Goal: Complete application form

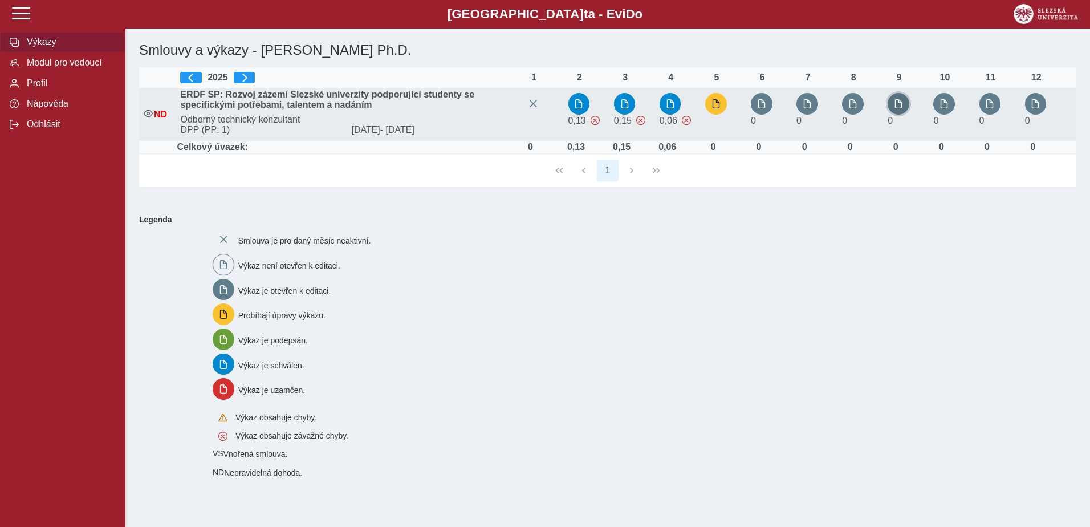
click at [902, 107] on span "button" at bounding box center [898, 103] width 9 height 9
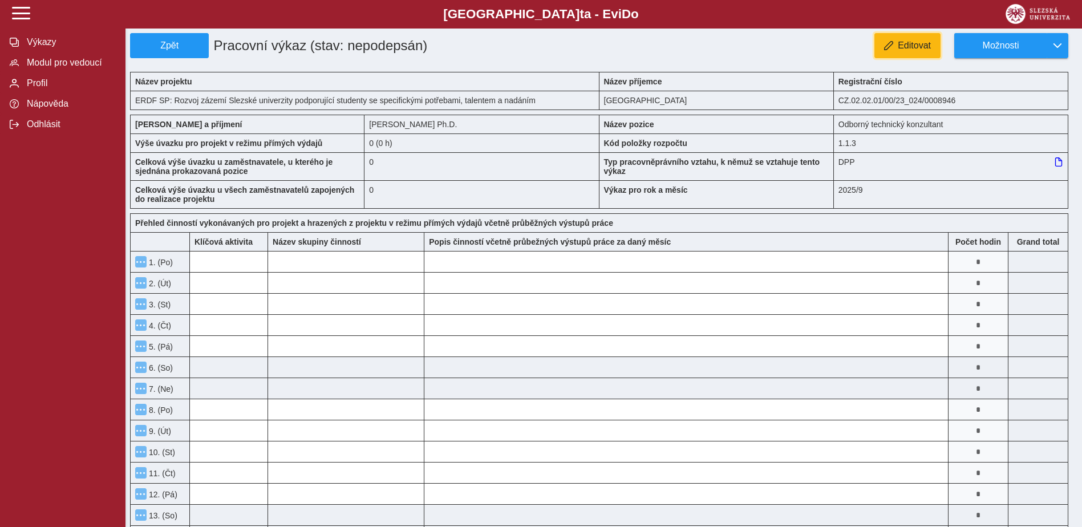
click at [919, 40] on span "Editovat" at bounding box center [914, 45] width 33 height 10
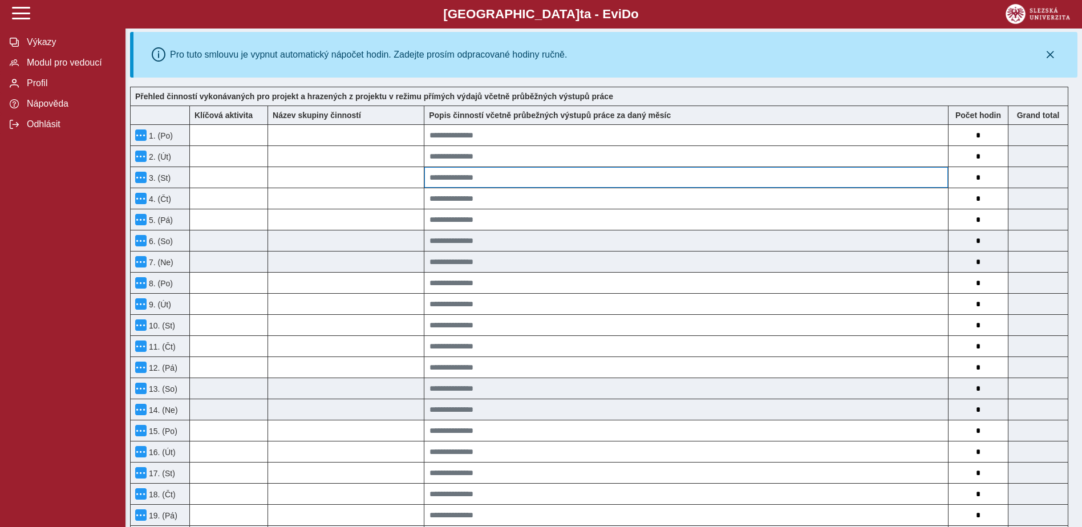
scroll to position [171, 0]
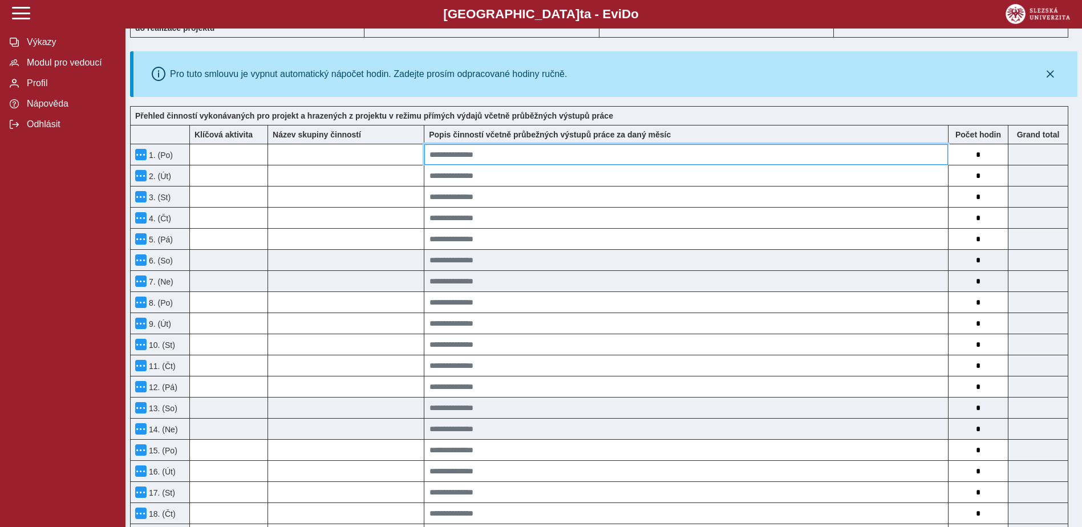
click at [490, 158] on input at bounding box center [685, 154] width 523 height 21
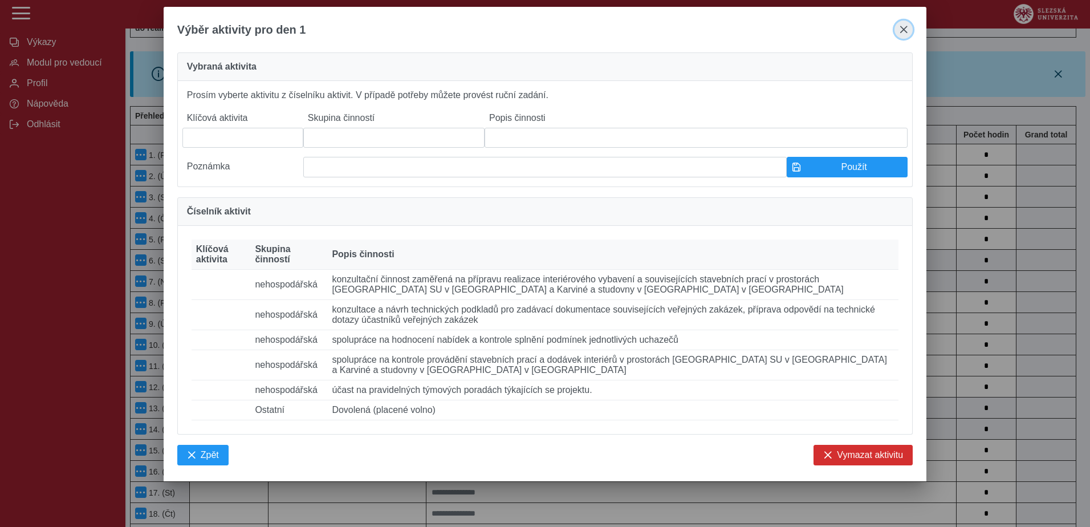
click at [903, 26] on span "close" at bounding box center [903, 29] width 9 height 9
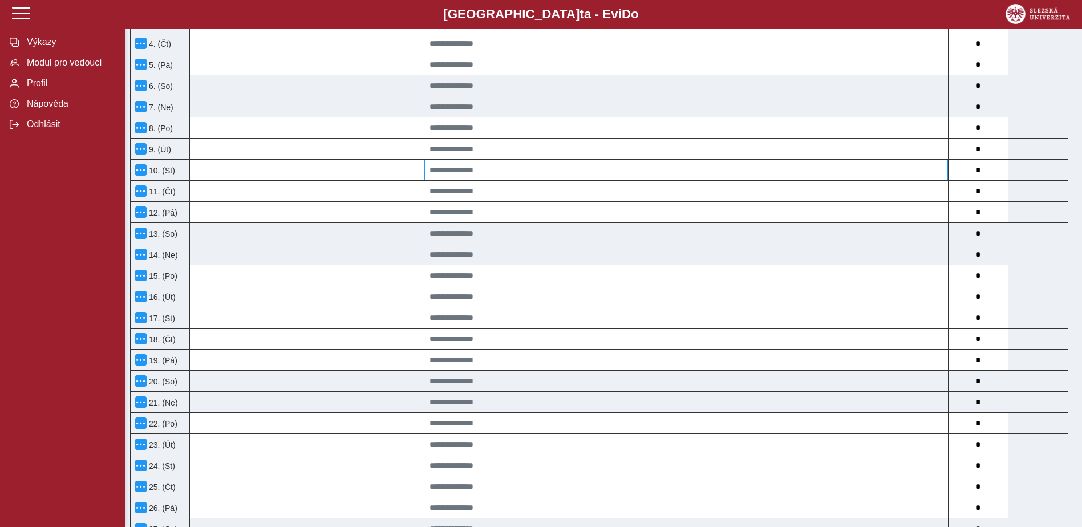
scroll to position [342, 0]
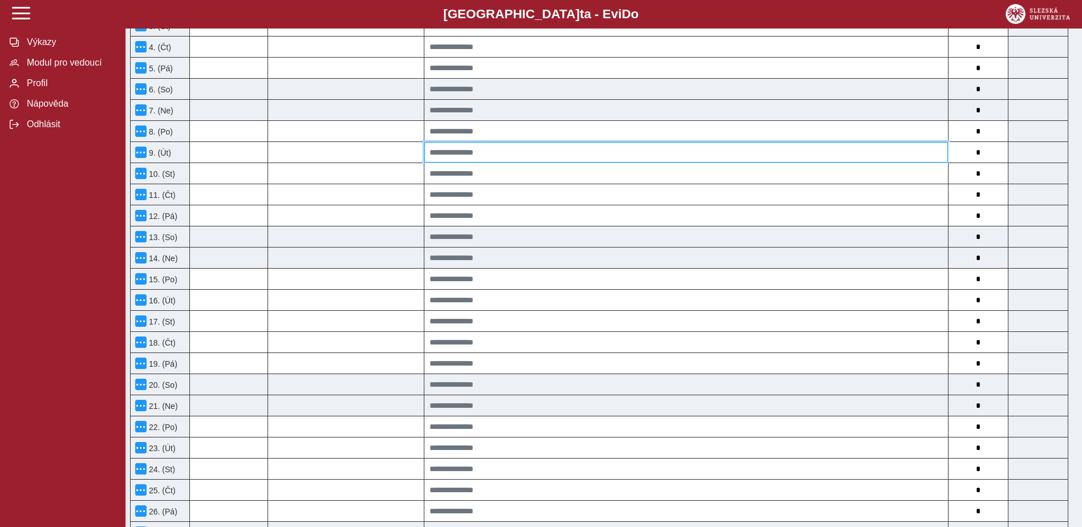
click at [518, 153] on input at bounding box center [685, 152] width 523 height 21
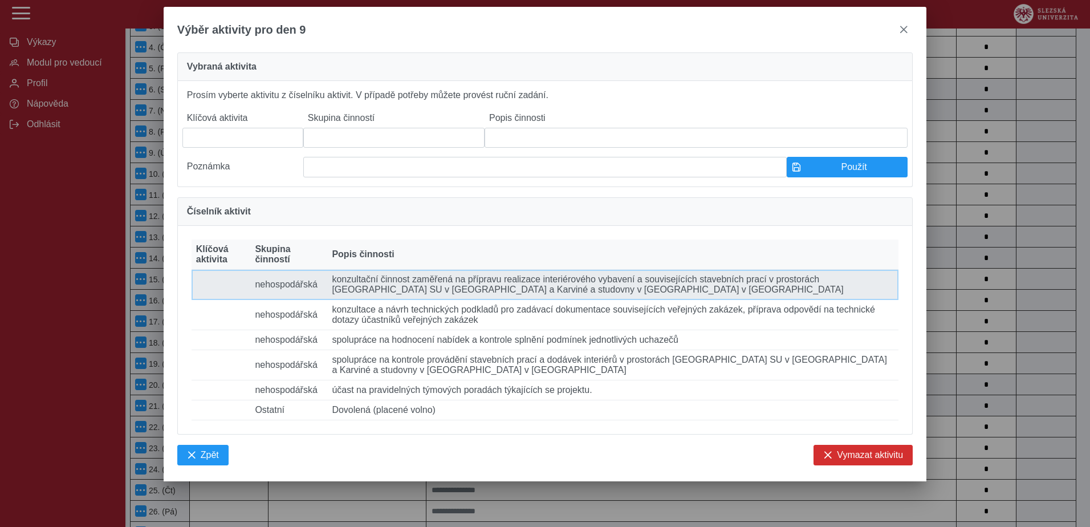
click at [366, 300] on td "Popis činnosti konzultační činnost zaměřená na přípravu realizace interiérového…" at bounding box center [612, 285] width 571 height 30
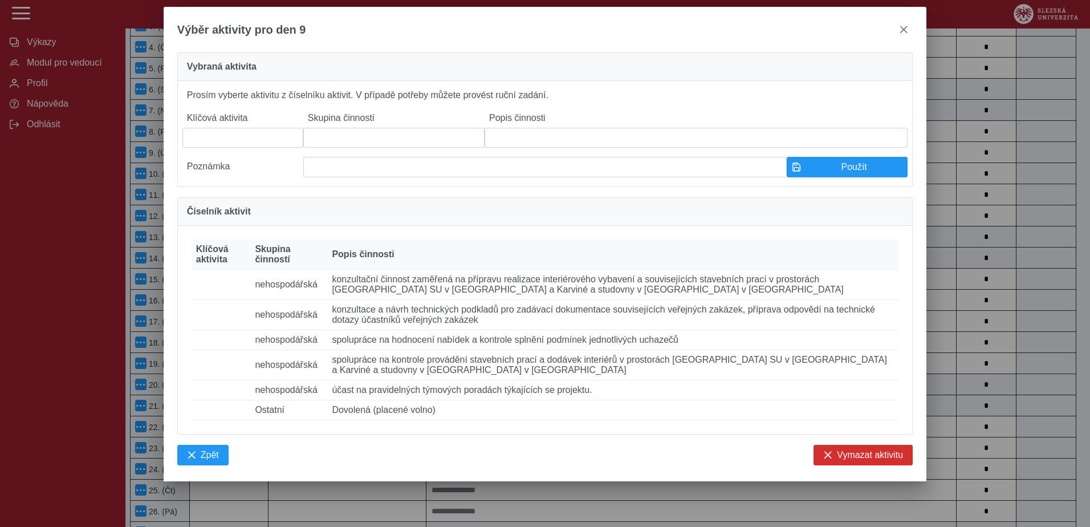
type input "**********"
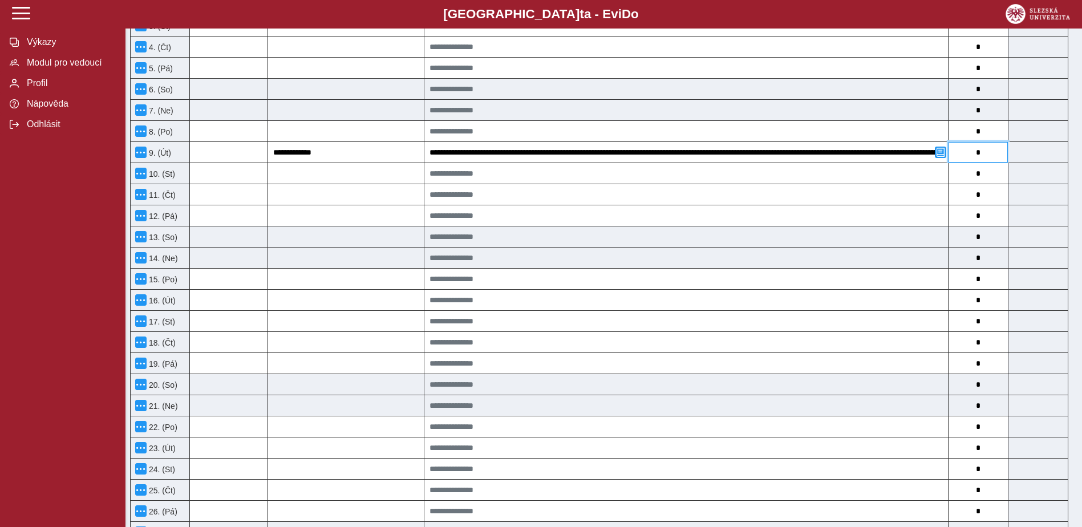
click at [986, 161] on input "*" at bounding box center [977, 152] width 59 height 21
type input "*"
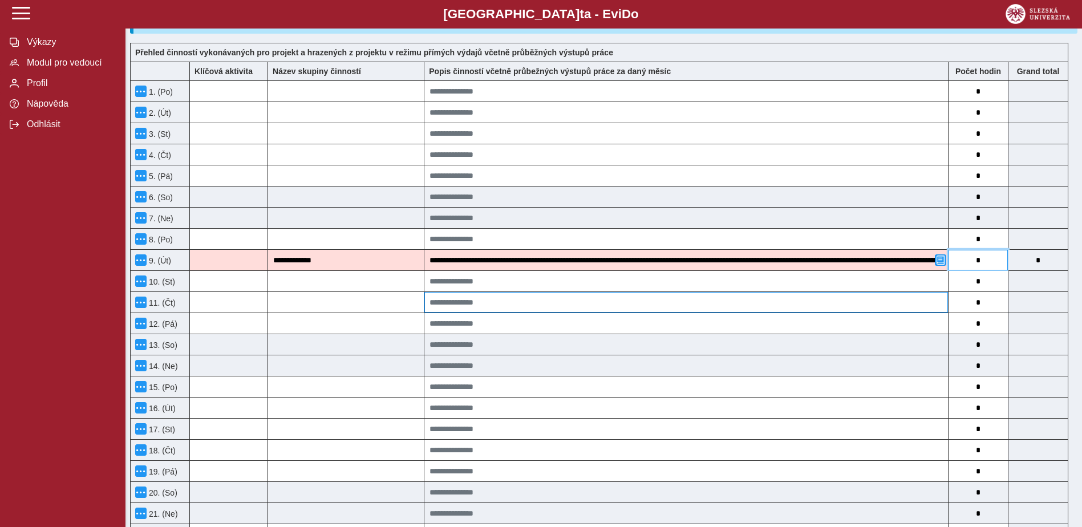
scroll to position [228, 0]
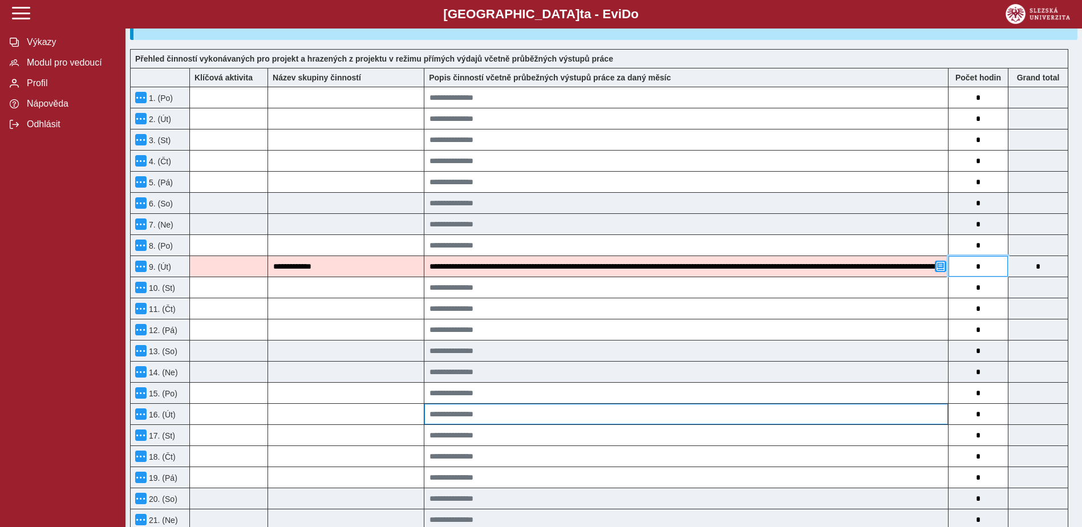
type input "*"
click at [466, 412] on input at bounding box center [685, 414] width 523 height 21
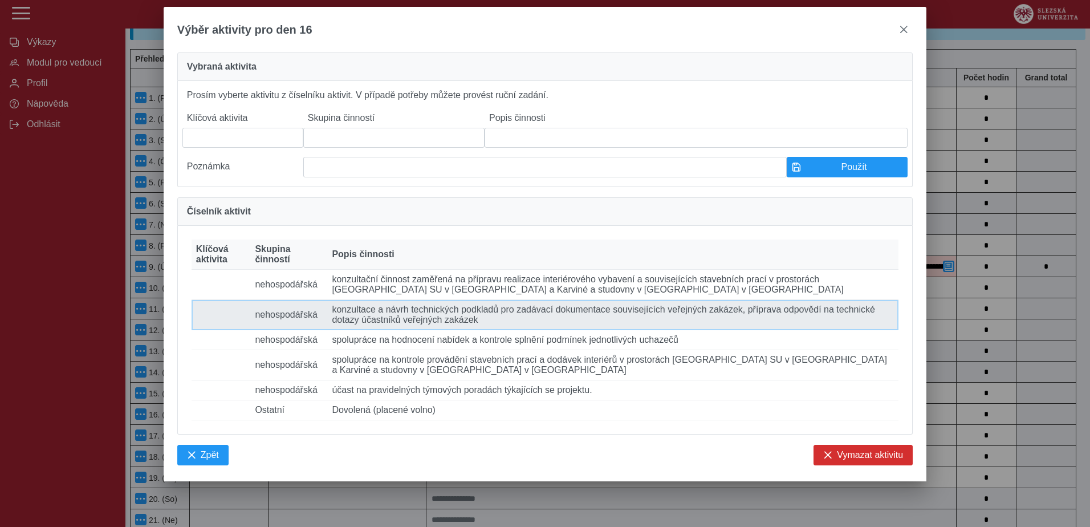
click at [446, 330] on td "Popis činnosti konzultace a návrh technických podkladů pro zadávací dokumentace…" at bounding box center [612, 315] width 571 height 30
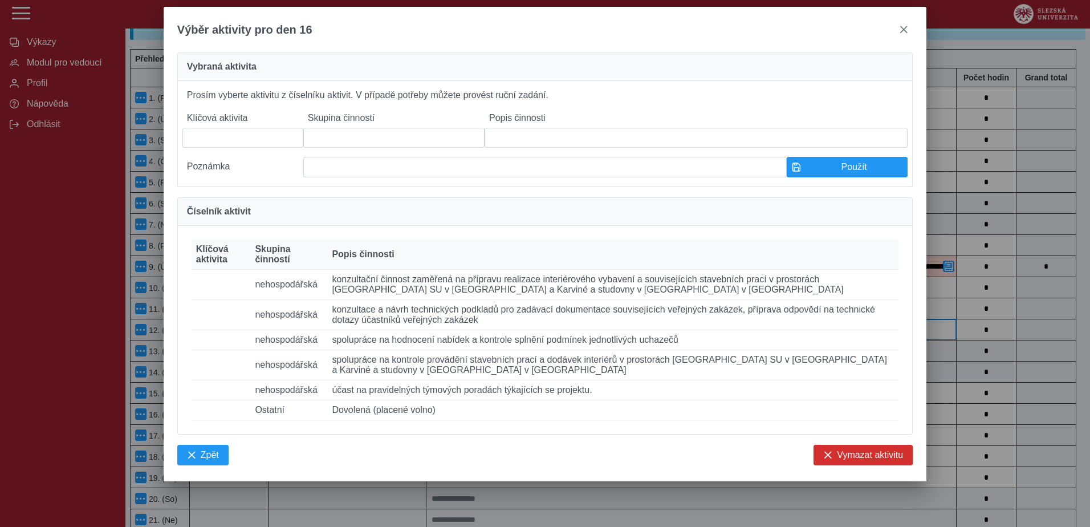
type input "**********"
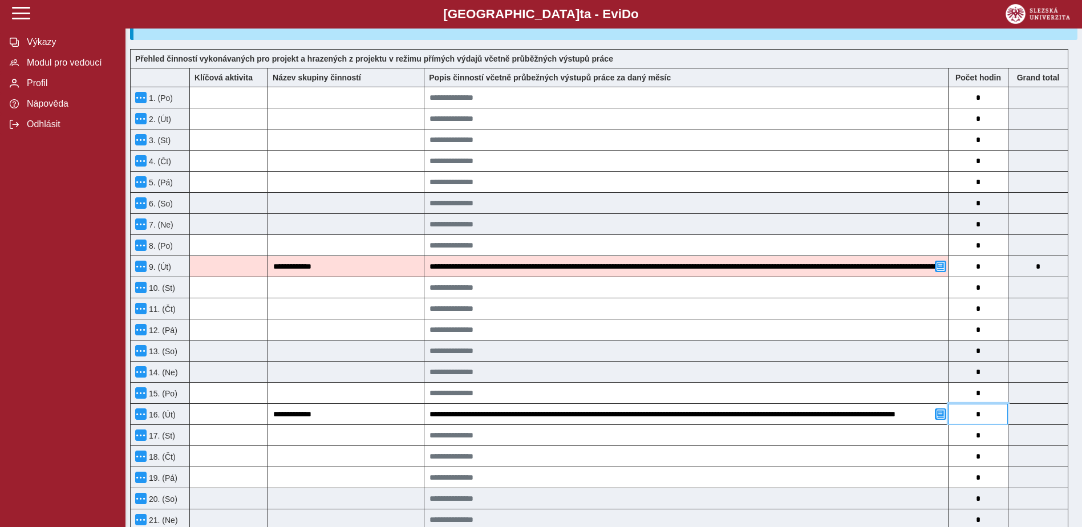
click at [980, 417] on input "*" at bounding box center [977, 414] width 59 height 21
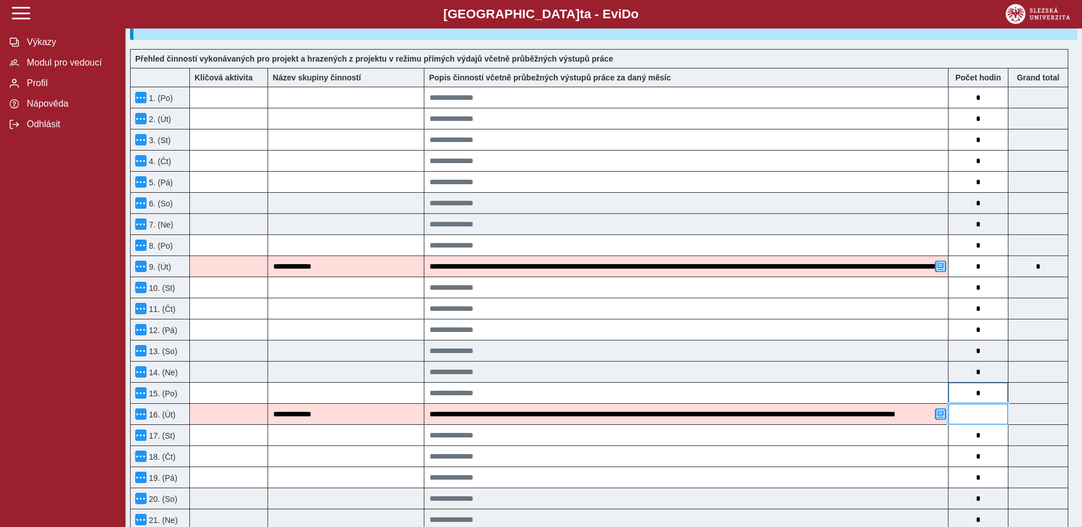
type input "*"
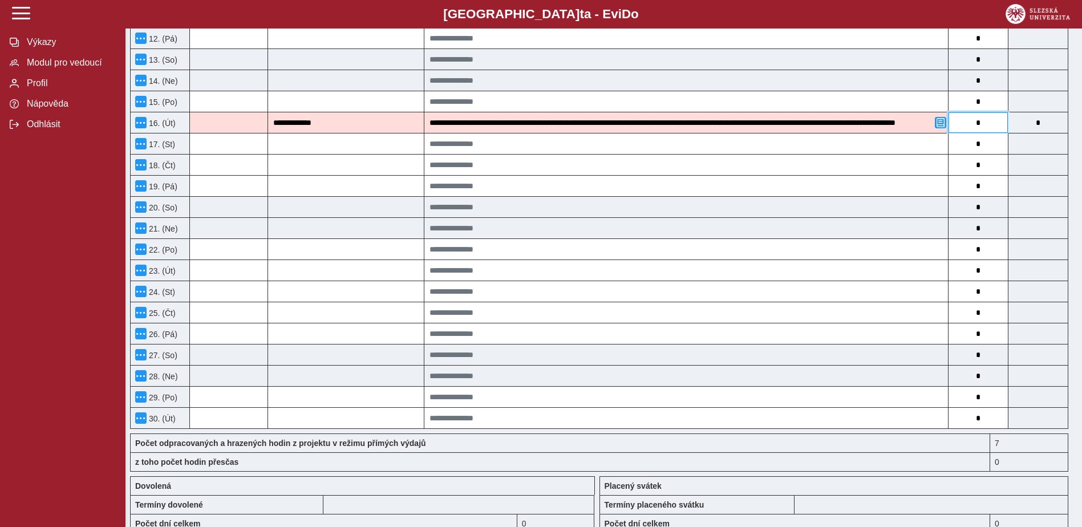
scroll to position [570, 0]
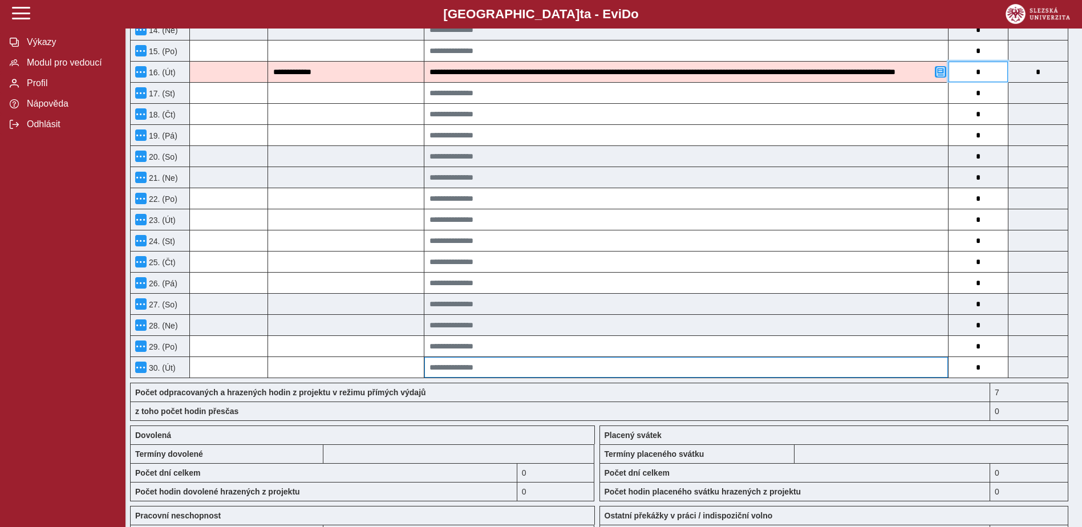
type input "*"
click at [493, 365] on input at bounding box center [685, 367] width 523 height 21
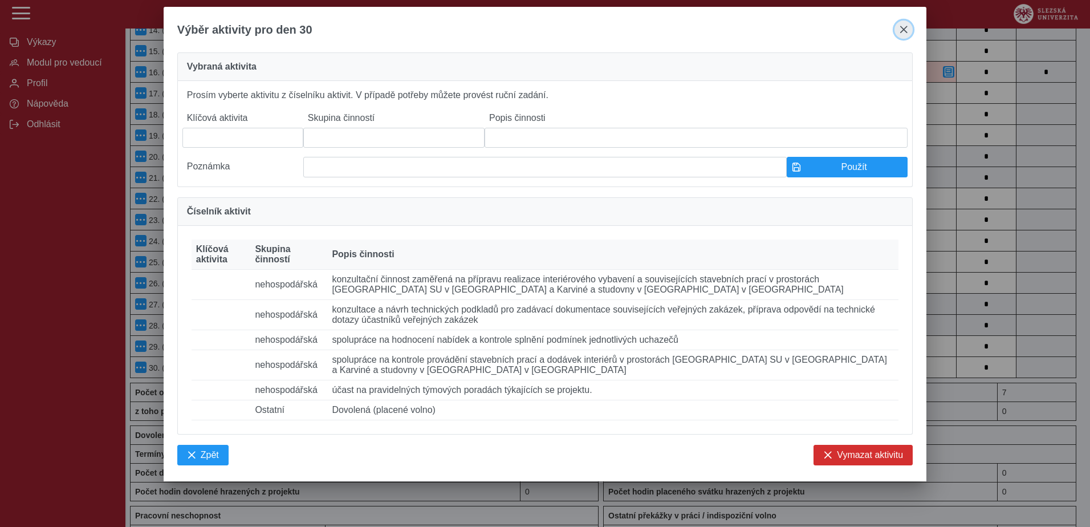
click at [900, 31] on span "close" at bounding box center [903, 29] width 9 height 9
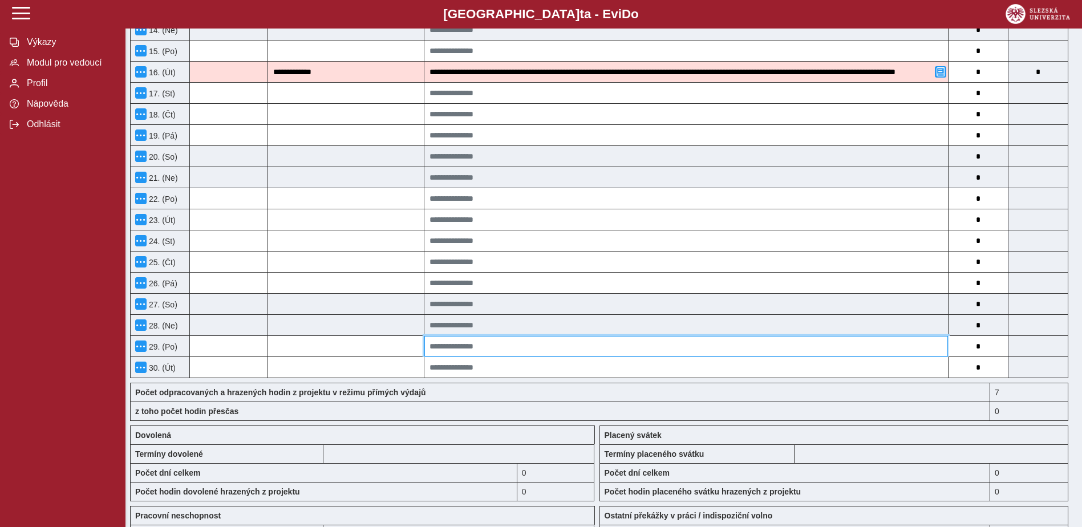
click at [493, 347] on input at bounding box center [685, 346] width 523 height 21
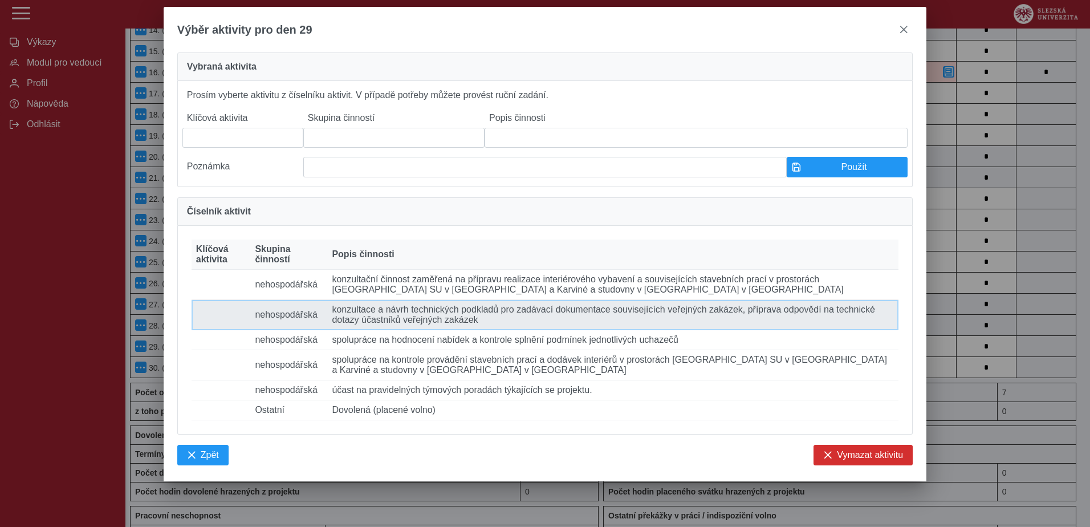
click at [467, 330] on td "Popis činnosti konzultace a návrh technických podkladů pro zadávací dokumentace…" at bounding box center [612, 315] width 571 height 30
type input "**********"
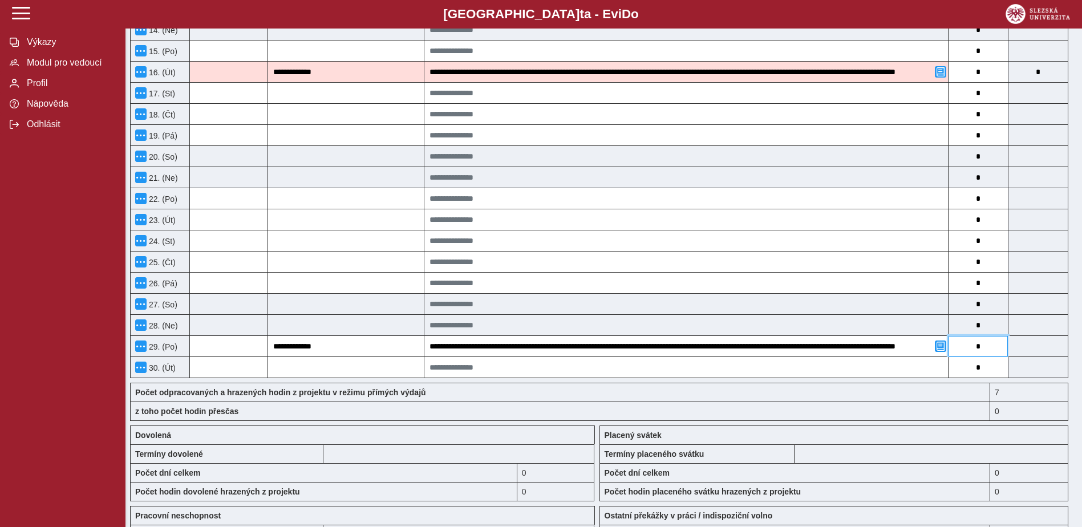
click at [985, 342] on input "*" at bounding box center [977, 346] width 59 height 21
type input "*"
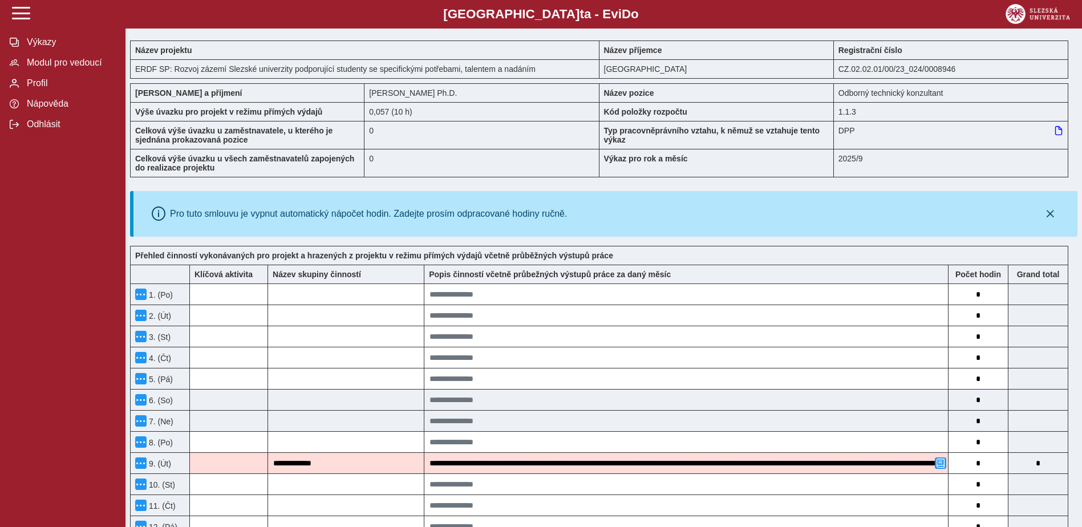
scroll to position [0, 0]
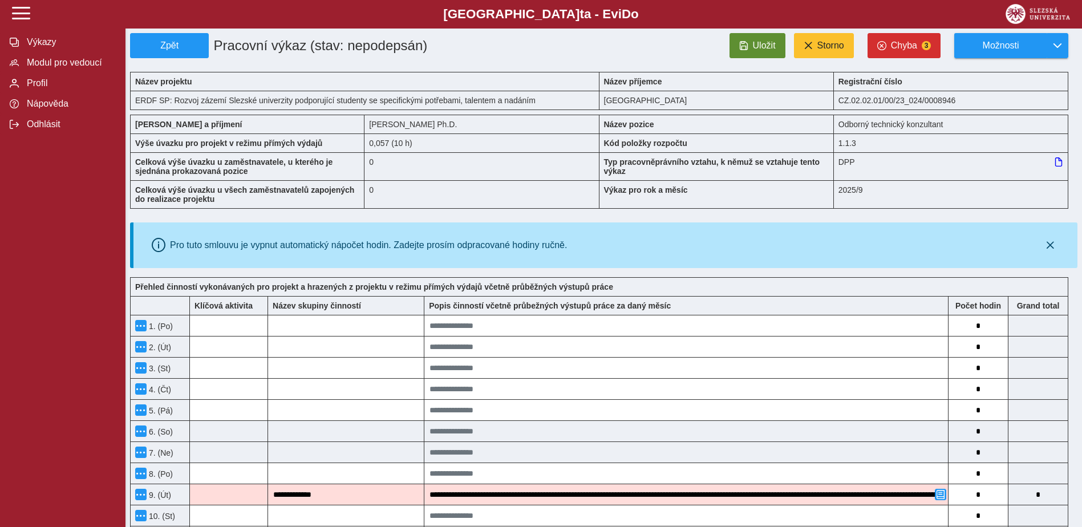
type input "*"
click at [760, 47] on span "Uložit" at bounding box center [764, 45] width 23 height 10
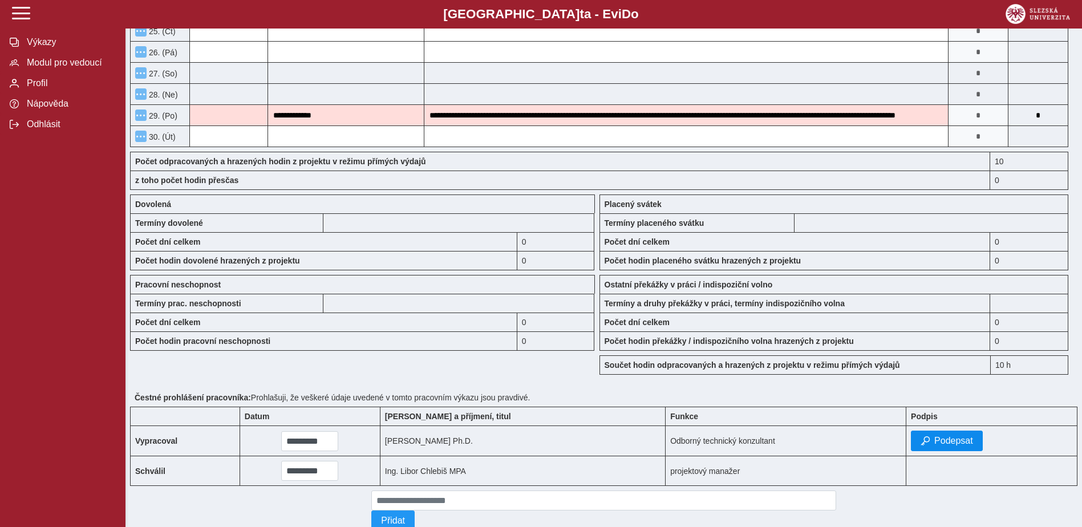
scroll to position [777, 0]
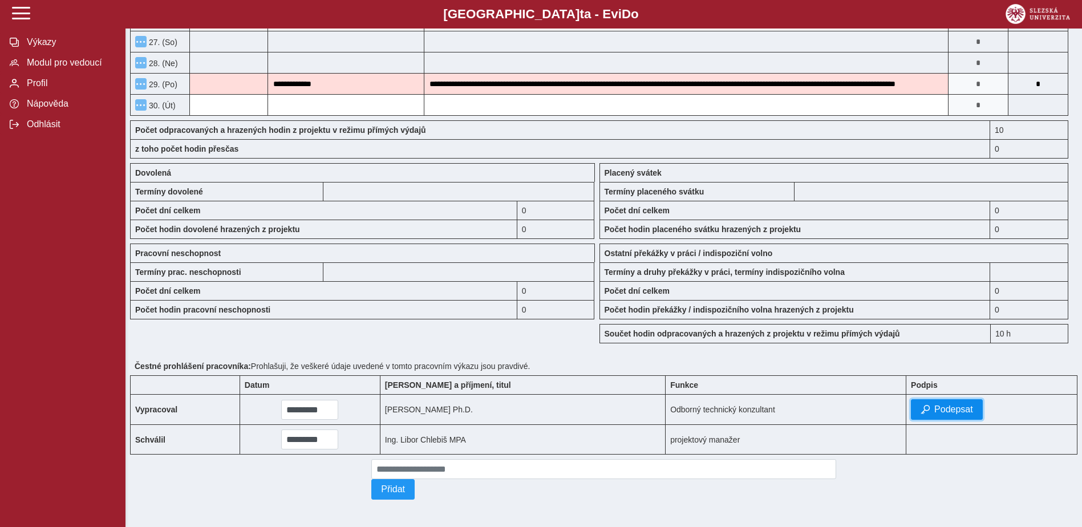
click at [967, 408] on button "Podepsat" at bounding box center [947, 409] width 72 height 21
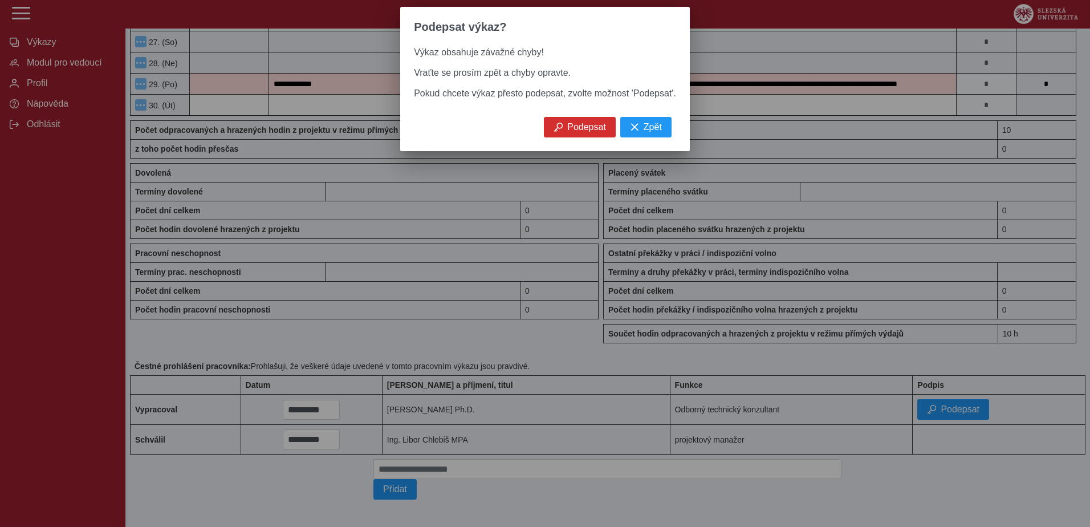
click at [599, 151] on div "Podepsat Zpět" at bounding box center [545, 134] width 290 height 34
click at [597, 132] on span "Podepsat" at bounding box center [586, 127] width 39 height 10
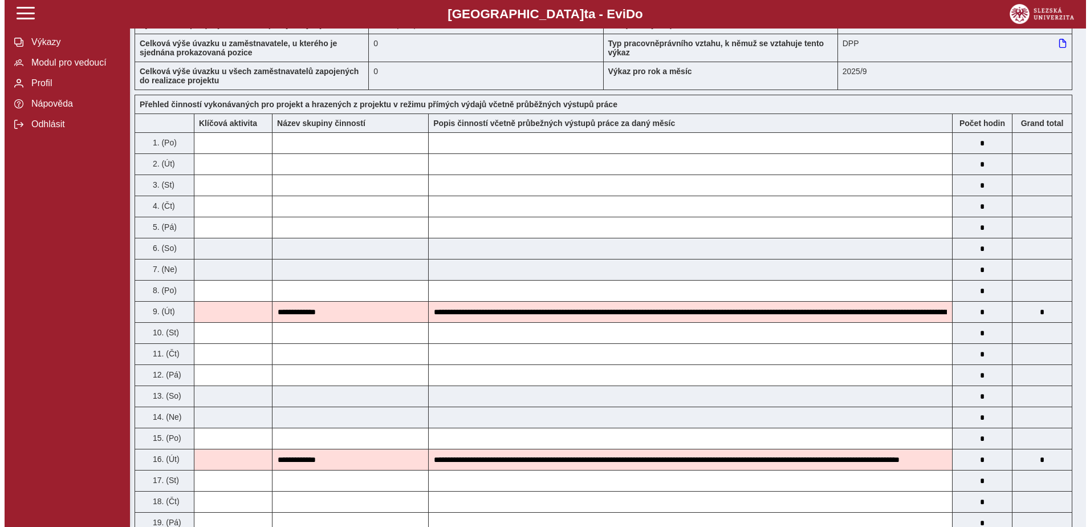
scroll to position [0, 0]
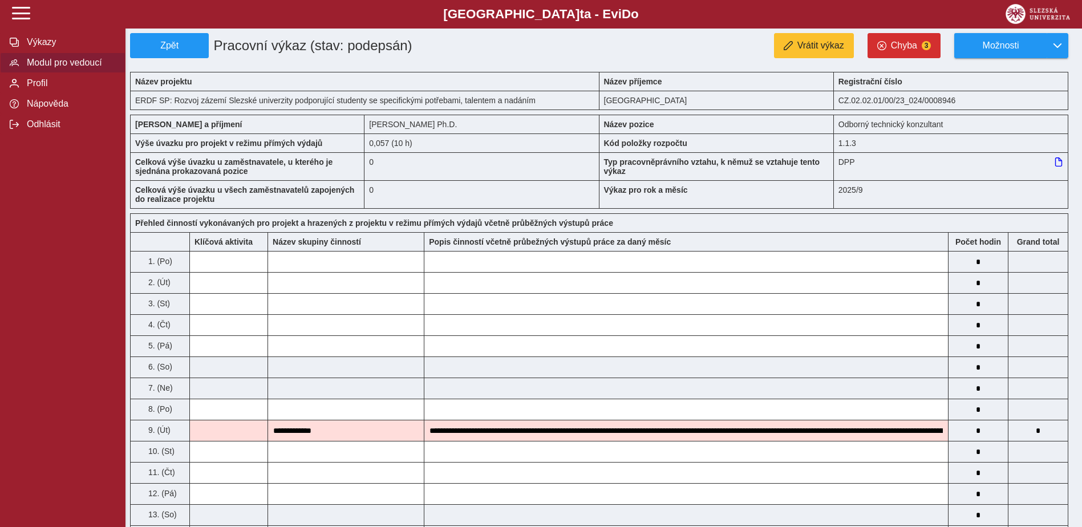
click at [35, 72] on button "Modul pro vedoucí" at bounding box center [62, 62] width 125 height 21
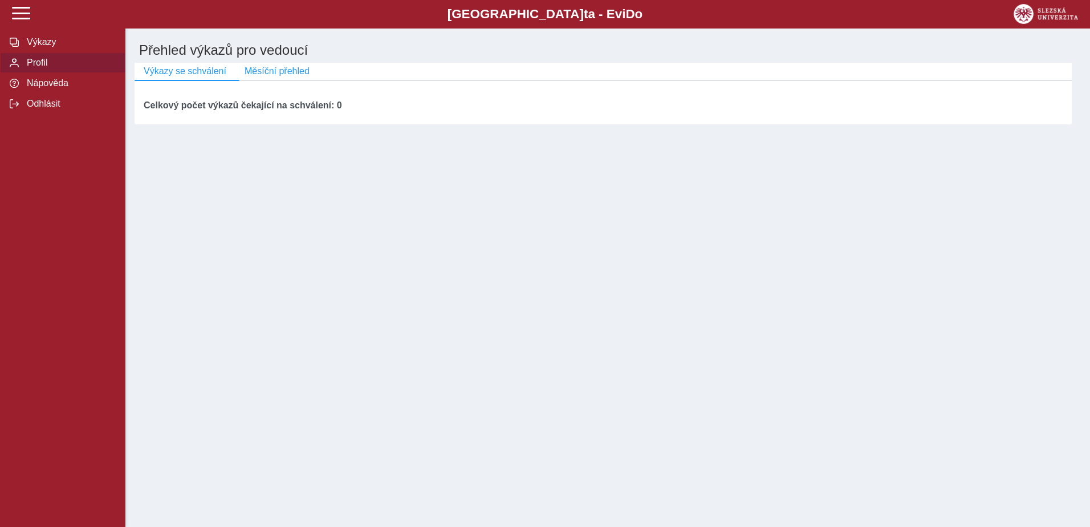
click at [35, 83] on span "Nápověda" at bounding box center [69, 83] width 92 height 10
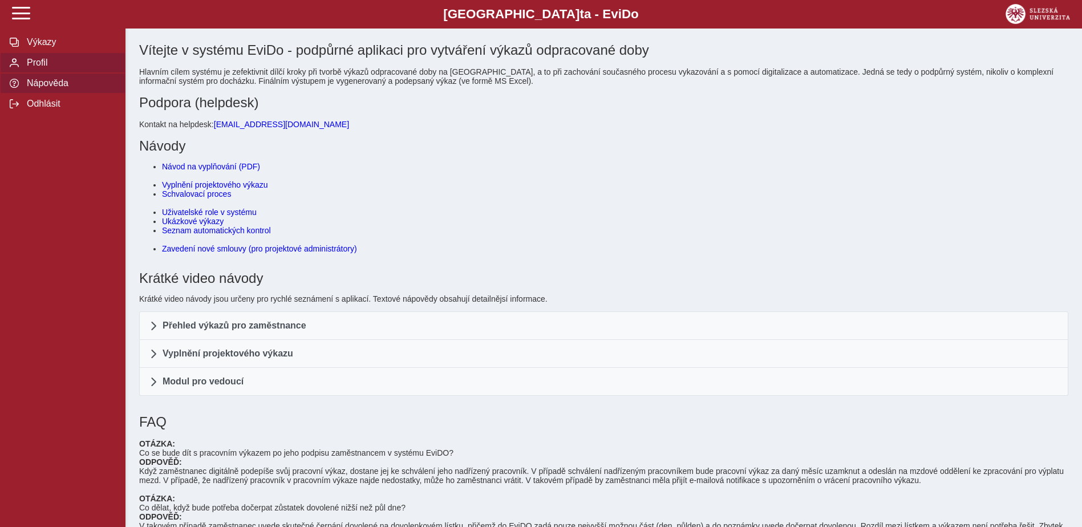
click at [47, 62] on span "Profil" at bounding box center [69, 63] width 92 height 10
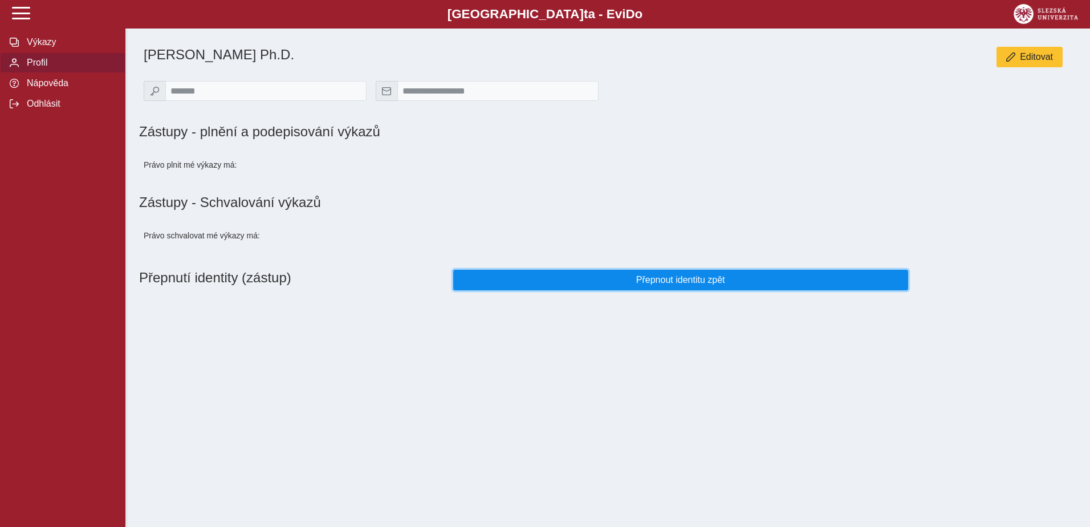
click at [684, 279] on span "Přepnout identitu zpět" at bounding box center [681, 280] width 436 height 10
